Goal: Find specific page/section: Find specific page/section

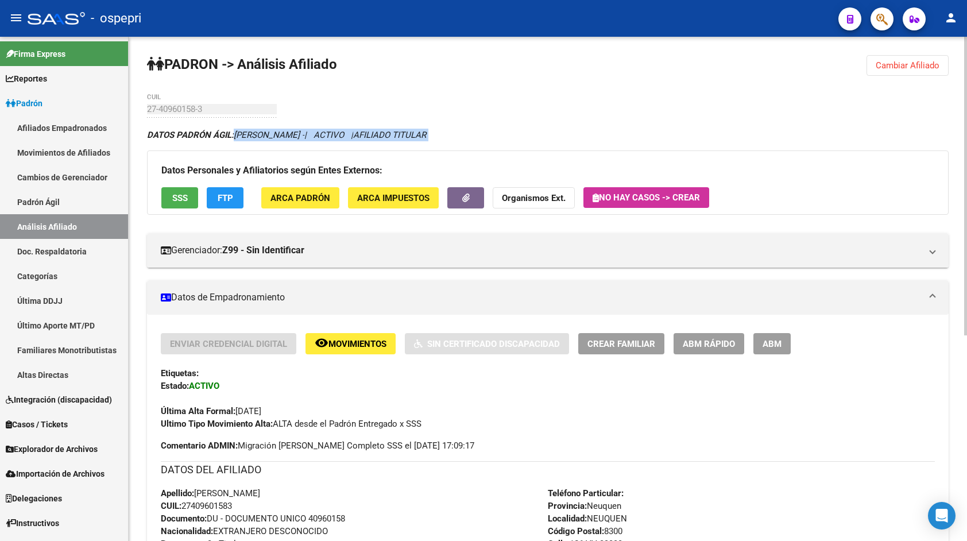
drag, startPoint x: 234, startPoint y: 133, endPoint x: 528, endPoint y: 141, distance: 294.1
click at [528, 141] on div "DATOS [PERSON_NAME] ÁGIL: [PERSON_NAME] - | ACTIVO | AFILIADO TITULAR Datos Per…" at bounding box center [548, 495] width 802 height 732
click at [945, 23] on mat-icon "person" at bounding box center [951, 18] width 14 height 14
click at [939, 53] on button "person Mi Perfil" at bounding box center [927, 48] width 70 height 28
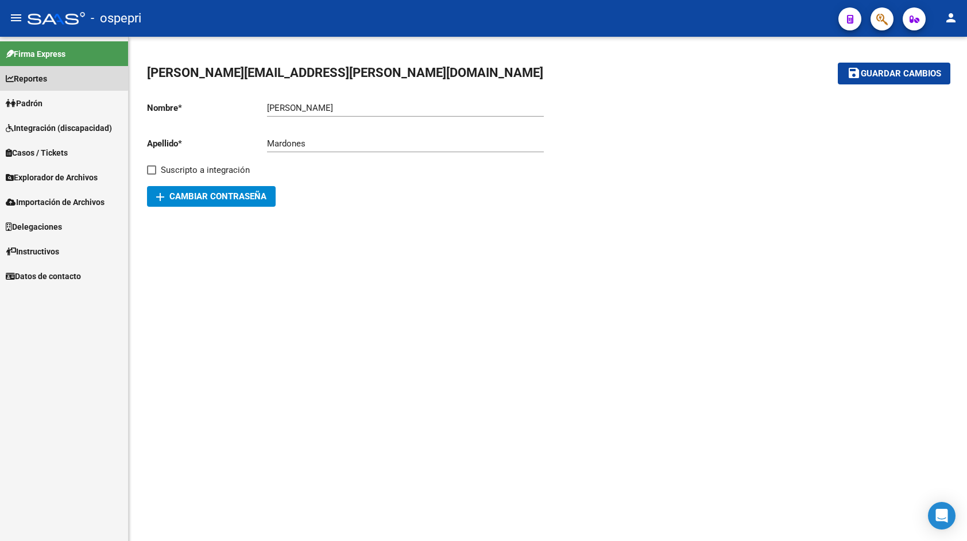
click at [54, 74] on link "Reportes" at bounding box center [64, 78] width 128 height 25
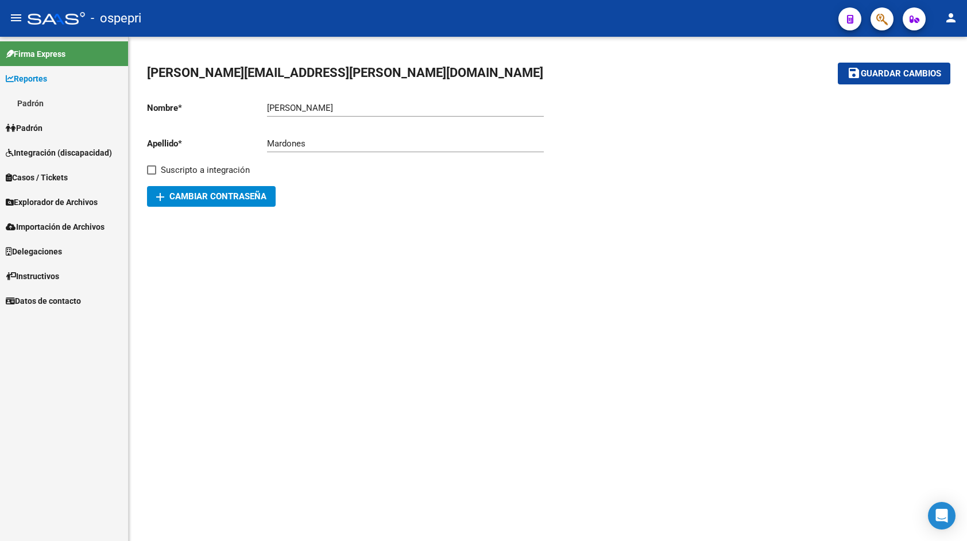
click at [51, 125] on link "Padrón" at bounding box center [64, 127] width 128 height 25
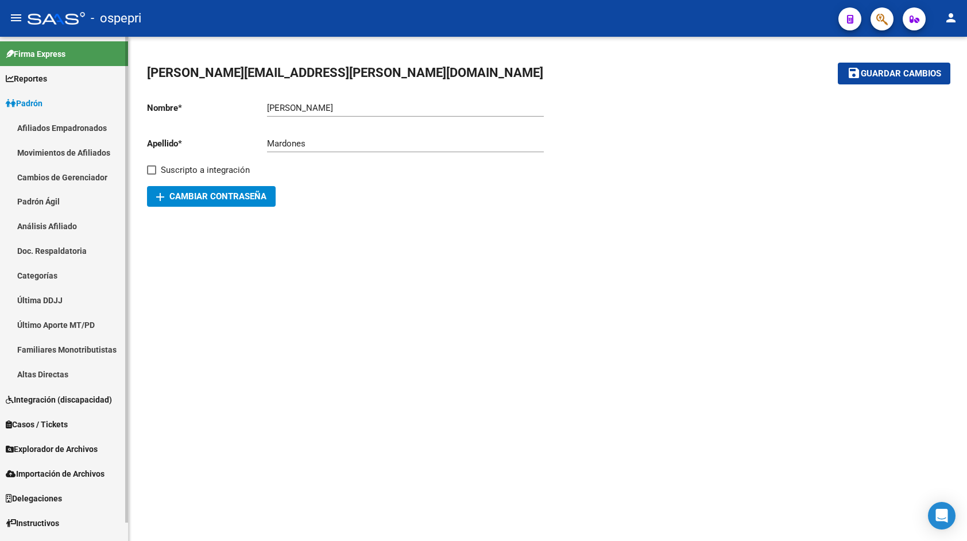
click at [52, 127] on link "Afiliados Empadronados" at bounding box center [64, 127] width 128 height 25
